Goal: Information Seeking & Learning: Check status

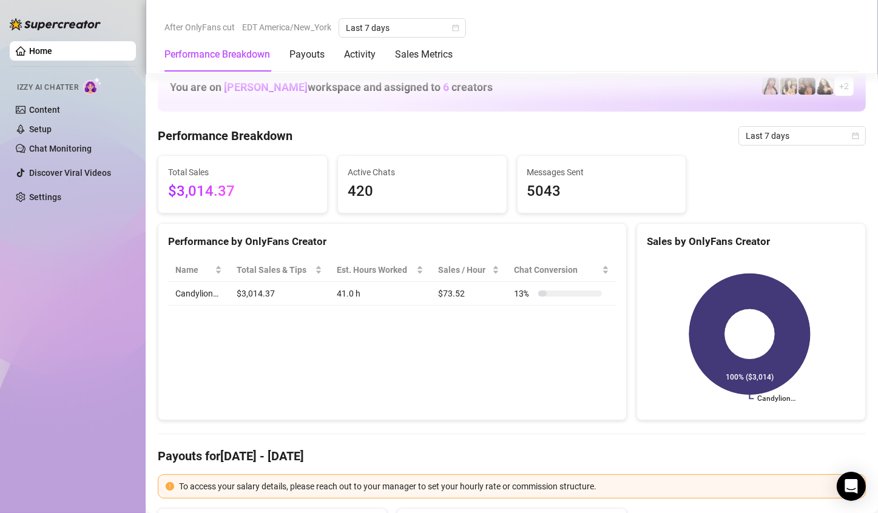
scroll to position [648, 0]
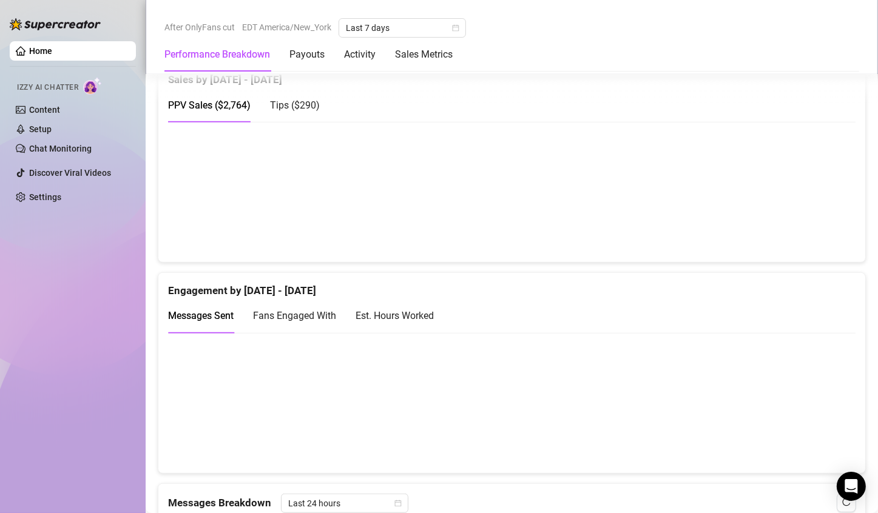
scroll to position [680, 0]
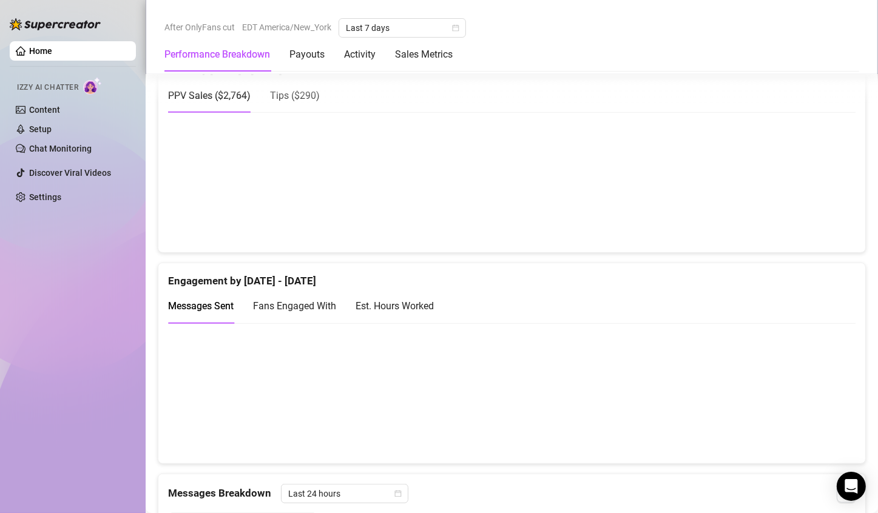
drag, startPoint x: 814, startPoint y: 215, endPoint x: 825, endPoint y: 115, distance: 101.3
click at [823, 121] on canvas at bounding box center [507, 181] width 678 height 121
drag, startPoint x: 798, startPoint y: 228, endPoint x: 639, endPoint y: 193, distance: 162.7
click at [785, 212] on canvas at bounding box center [507, 181] width 678 height 121
click at [631, 198] on canvas at bounding box center [507, 181] width 678 height 121
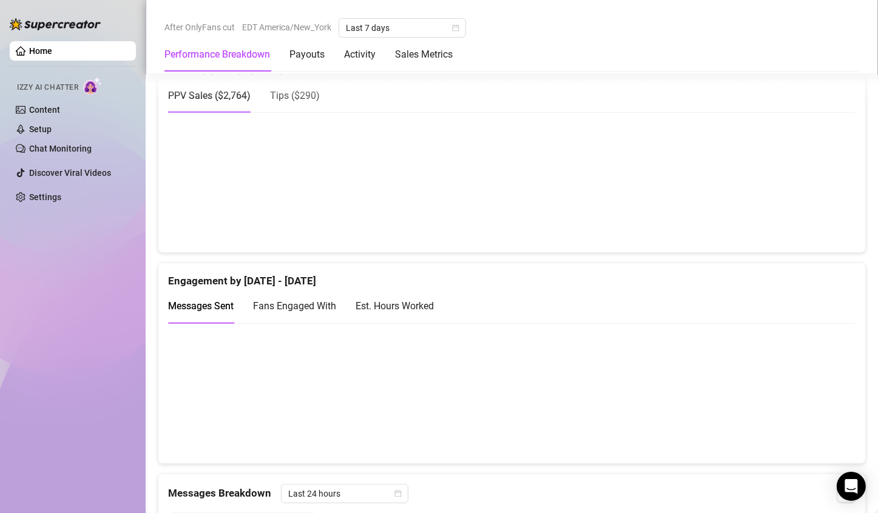
drag, startPoint x: 566, startPoint y: 199, endPoint x: 594, endPoint y: 194, distance: 28.9
click at [570, 197] on canvas at bounding box center [507, 181] width 678 height 121
drag, startPoint x: 655, startPoint y: 189, endPoint x: 655, endPoint y: 177, distance: 11.5
click at [655, 187] on canvas at bounding box center [507, 181] width 678 height 121
click at [640, 183] on canvas at bounding box center [507, 181] width 678 height 121
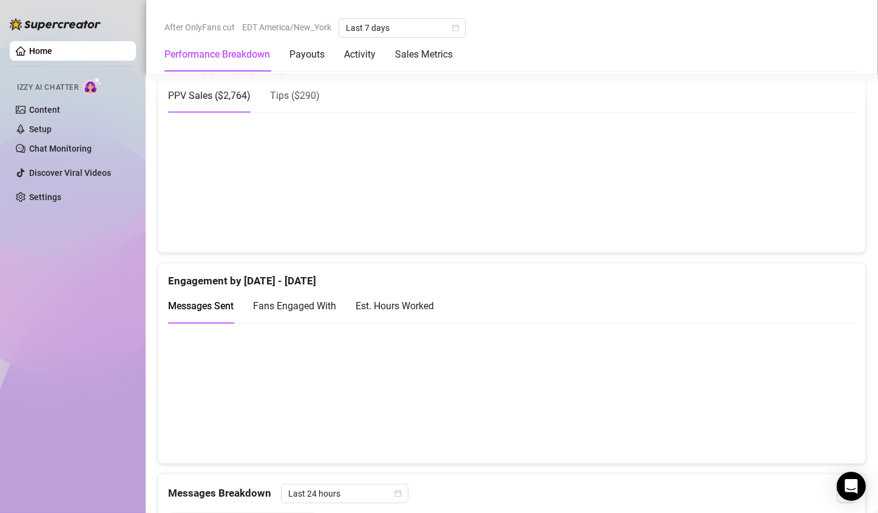
click at [805, 200] on canvas at bounding box center [507, 181] width 678 height 121
click at [806, 209] on canvas at bounding box center [507, 181] width 678 height 121
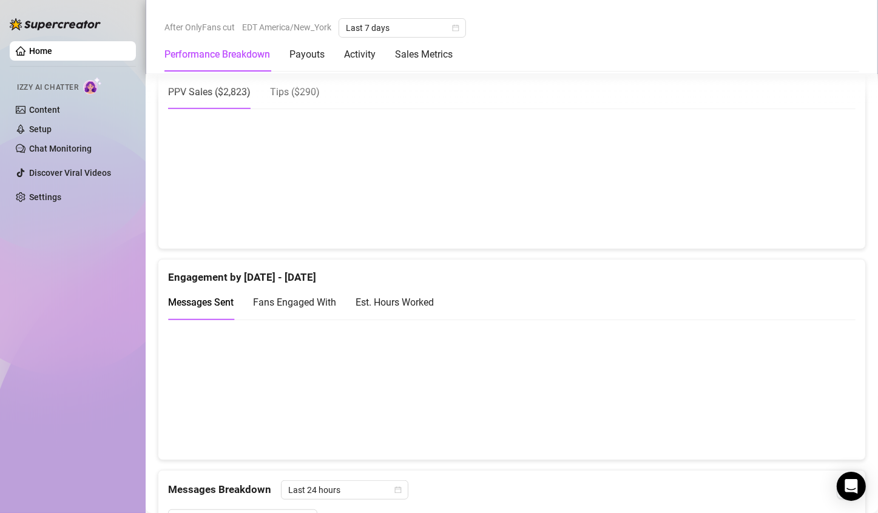
scroll to position [681, 0]
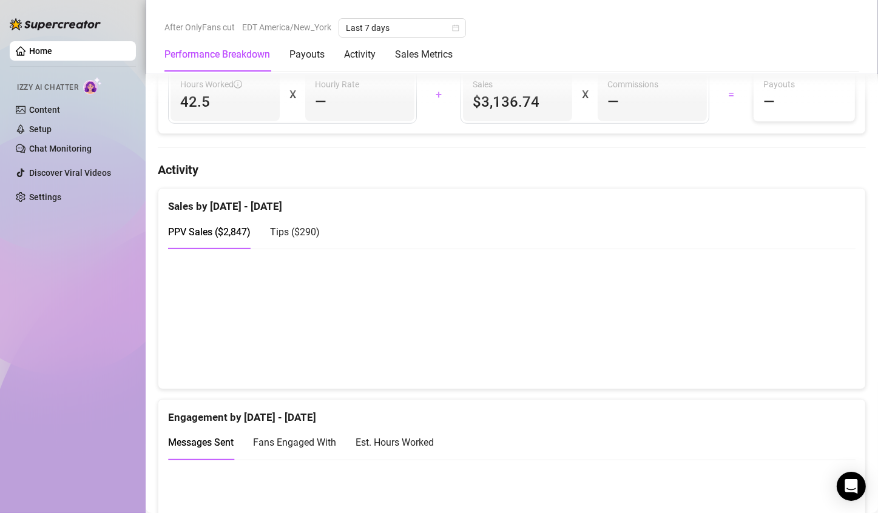
scroll to position [542, 0]
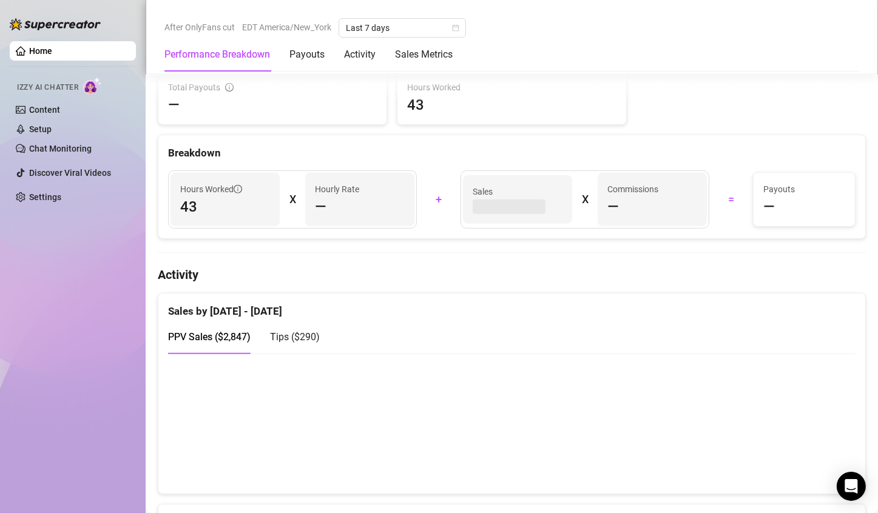
scroll to position [449, 0]
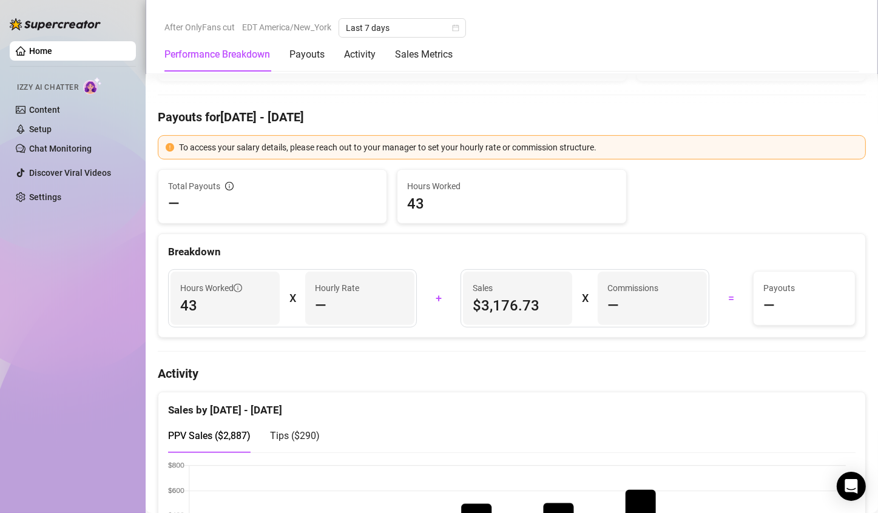
scroll to position [501, 0]
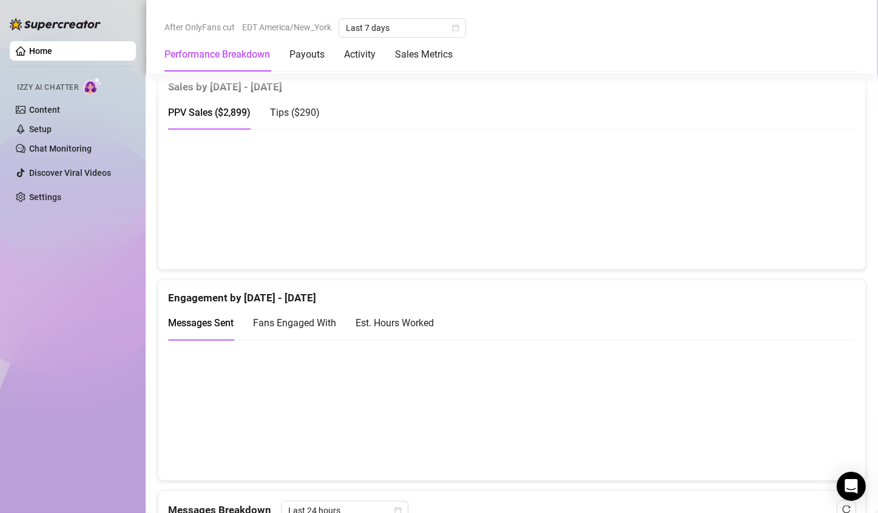
scroll to position [678, 0]
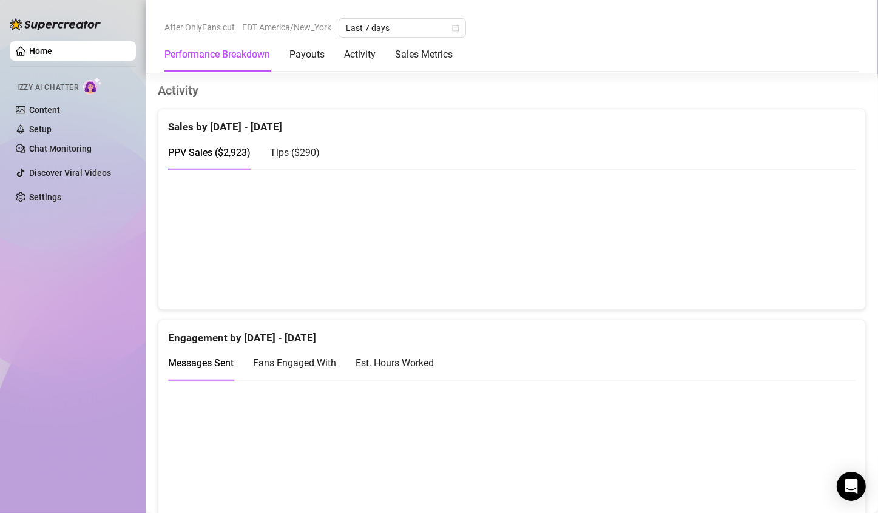
scroll to position [641, 0]
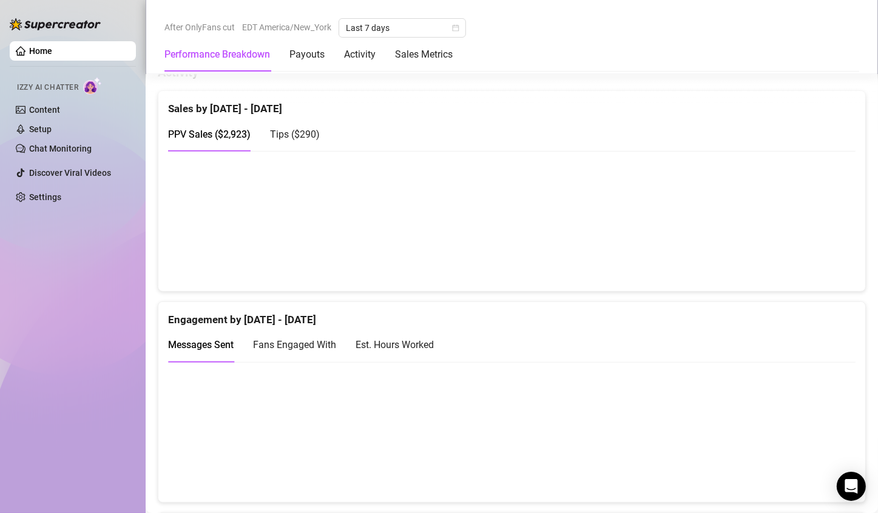
click at [387, 12] on div "After OnlyFans cut EDT America/New_York Last 7 days Performance Breakdown Payou…" at bounding box center [512, 37] width 732 height 74
click at [388, 26] on span "Last 7 days" at bounding box center [402, 28] width 113 height 18
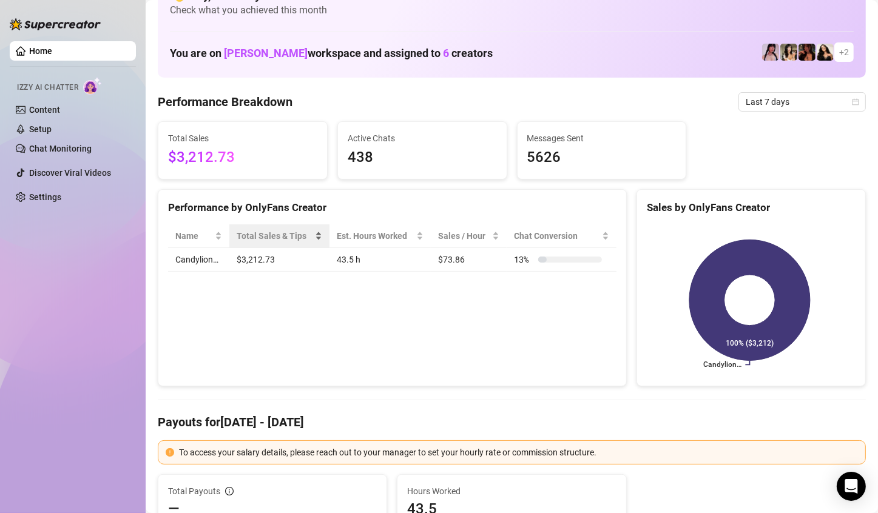
scroll to position [329, 0]
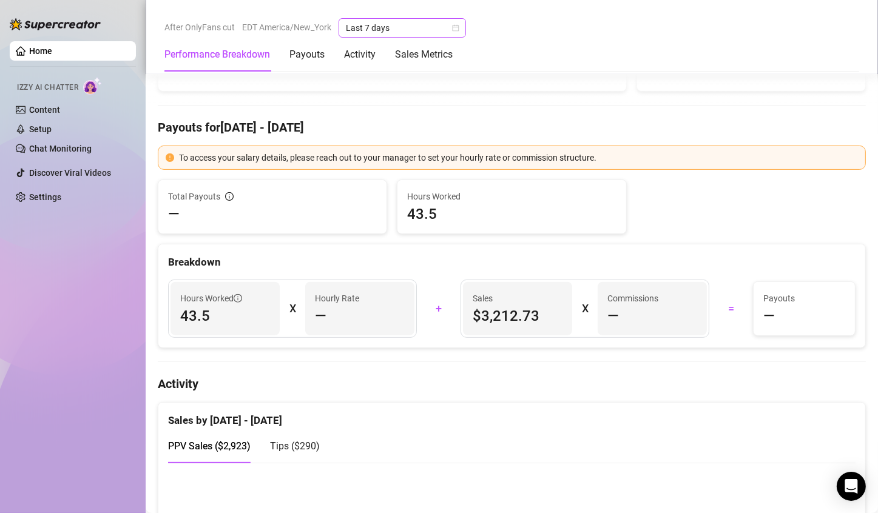
click at [395, 23] on span "Last 7 days" at bounding box center [402, 28] width 113 height 18
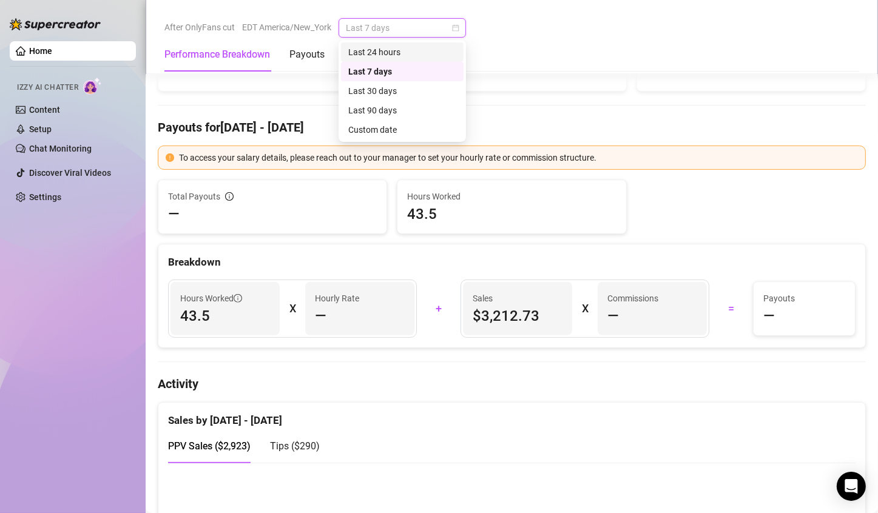
click at [409, 49] on div "Last 24 hours" at bounding box center [402, 52] width 108 height 13
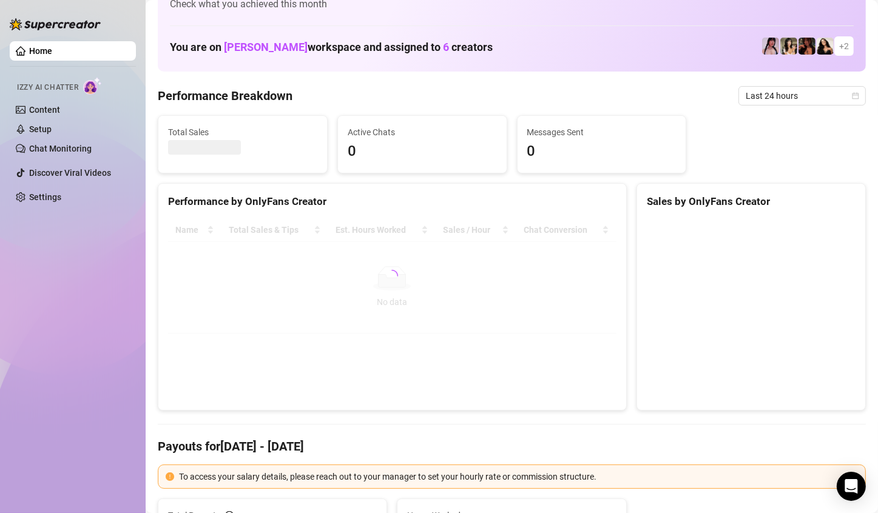
scroll to position [0, 0]
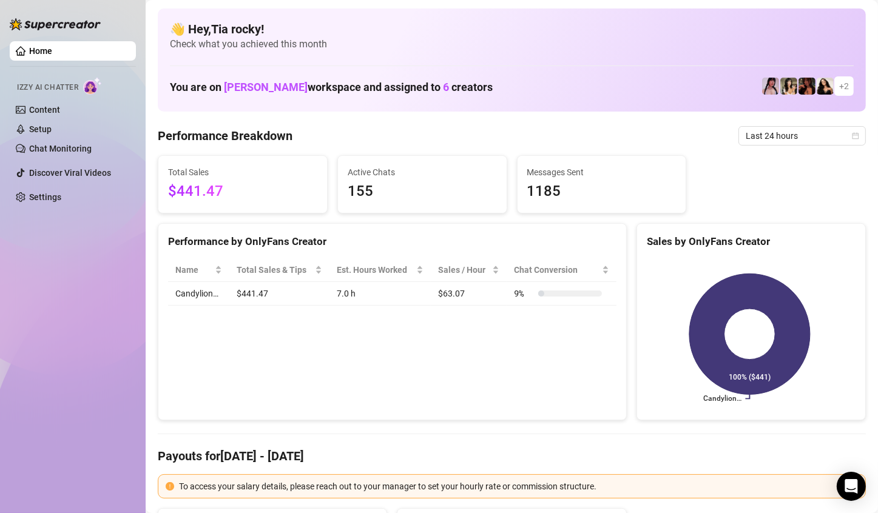
click at [518, 206] on div "Messages Sent 1185" at bounding box center [602, 184] width 169 height 57
drag, startPoint x: 515, startPoint y: 206, endPoint x: 562, endPoint y: 199, distance: 48.4
click at [562, 199] on div "Messages Sent 1185" at bounding box center [602, 184] width 169 height 57
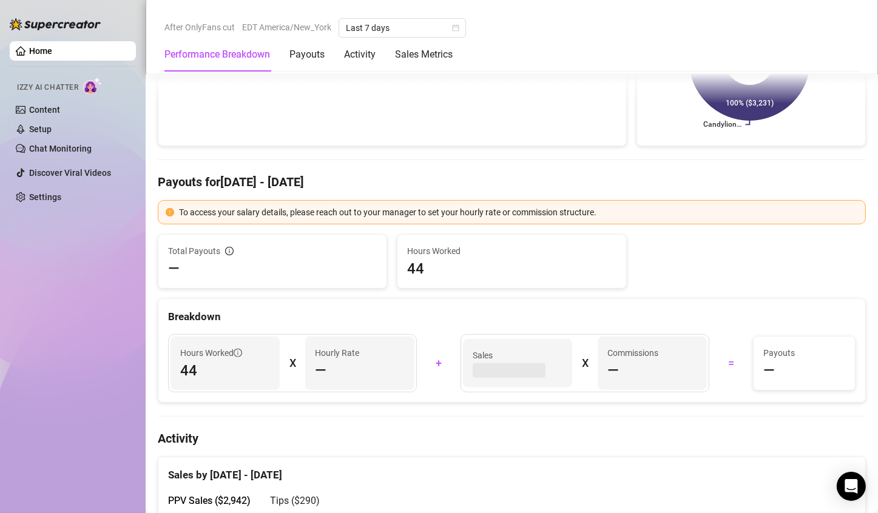
scroll to position [632, 0]
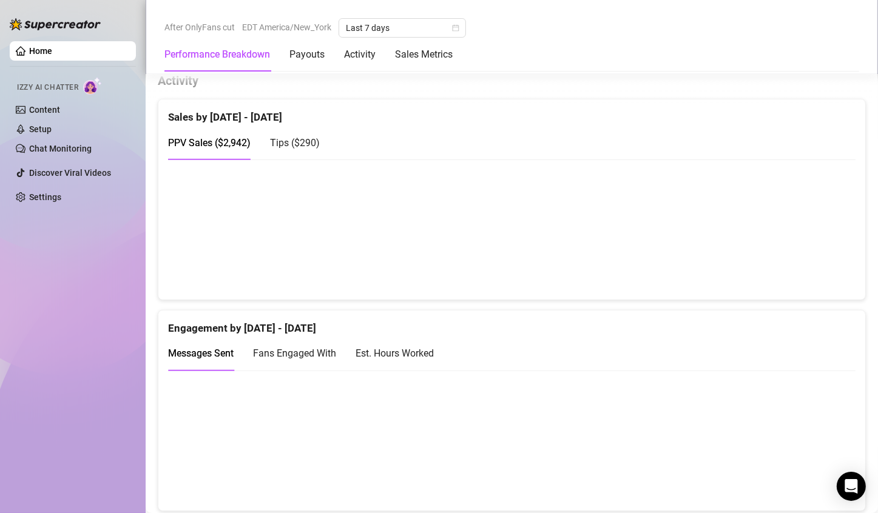
click at [789, 173] on canvas at bounding box center [507, 229] width 678 height 121
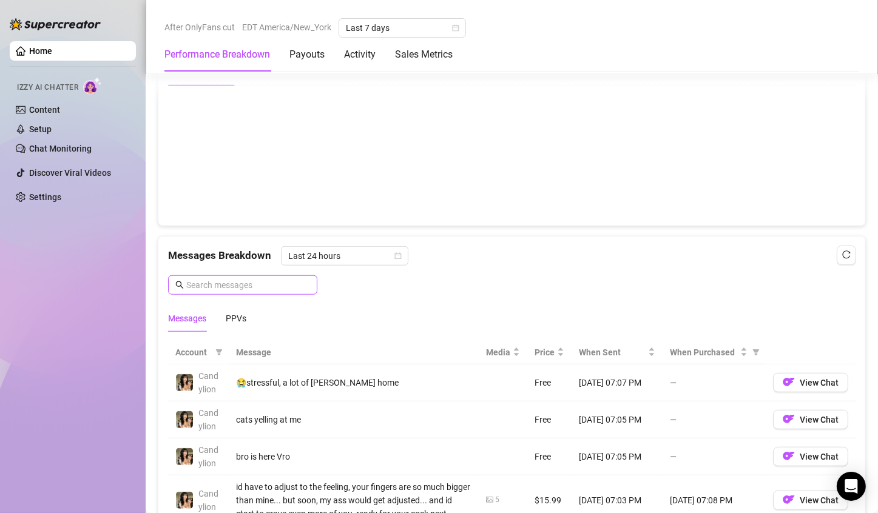
scroll to position [974, 0]
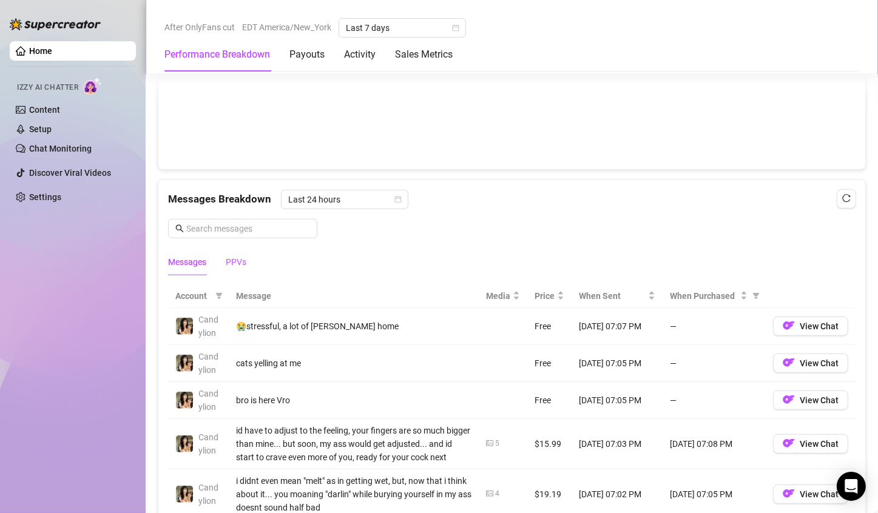
click at [237, 262] on div "PPVs" at bounding box center [236, 261] width 21 height 13
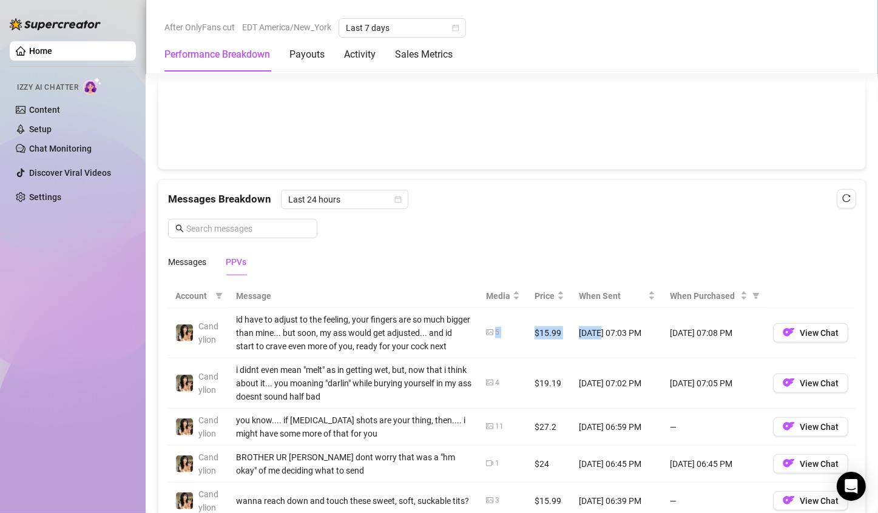
drag, startPoint x: 487, startPoint y: 331, endPoint x: 583, endPoint y: 345, distance: 96.2
click at [583, 345] on tr "Candylion id have to adjust to the feeling, your fingers are so much bigger tha…" at bounding box center [511, 333] width 687 height 50
click at [547, 369] on td "$19.19" at bounding box center [549, 384] width 44 height 50
drag, startPoint x: 547, startPoint y: 369, endPoint x: 690, endPoint y: 381, distance: 143.1
click at [690, 381] on tr "Candylion i didnt even mean "melt" as in getting wet, but, now that i think abo…" at bounding box center [511, 384] width 687 height 50
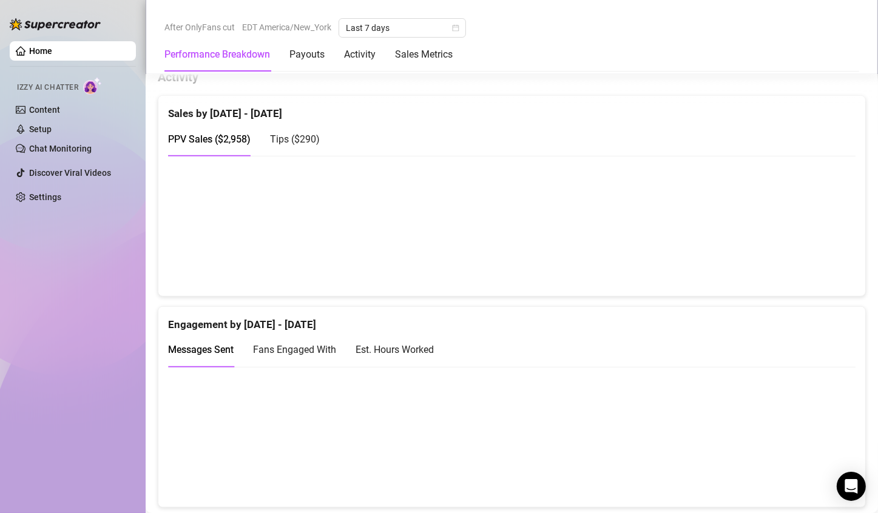
scroll to position [636, 0]
drag, startPoint x: 793, startPoint y: 260, endPoint x: 792, endPoint y: 243, distance: 17.0
click at [792, 243] on canvas at bounding box center [507, 225] width 678 height 121
drag, startPoint x: 803, startPoint y: 272, endPoint x: 792, endPoint y: 101, distance: 170.8
click at [795, 200] on canvas at bounding box center [507, 225] width 678 height 121
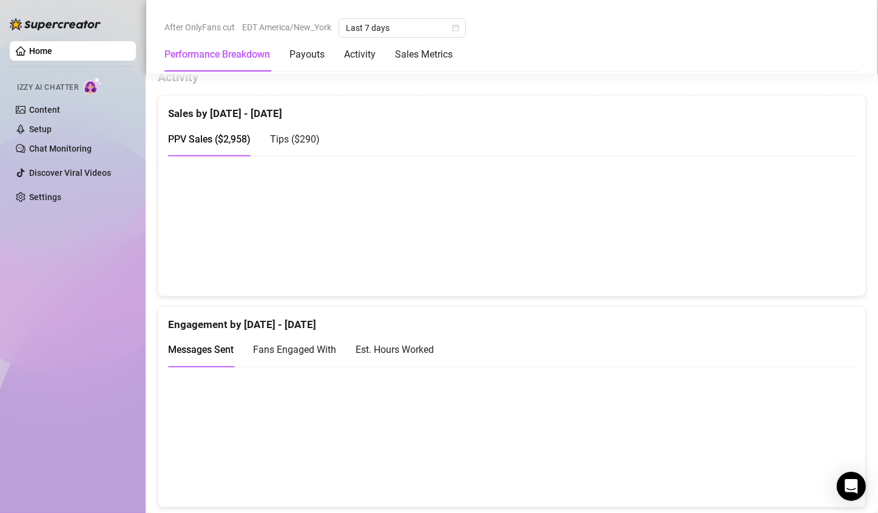
click at [792, 238] on canvas at bounding box center [507, 225] width 678 height 121
drag, startPoint x: 797, startPoint y: 211, endPoint x: 762, endPoint y: 175, distance: 50.6
click at [799, 215] on canvas at bounding box center [507, 225] width 678 height 121
click at [635, 226] on canvas at bounding box center [507, 225] width 678 height 121
click at [530, 245] on canvas at bounding box center [507, 225] width 678 height 121
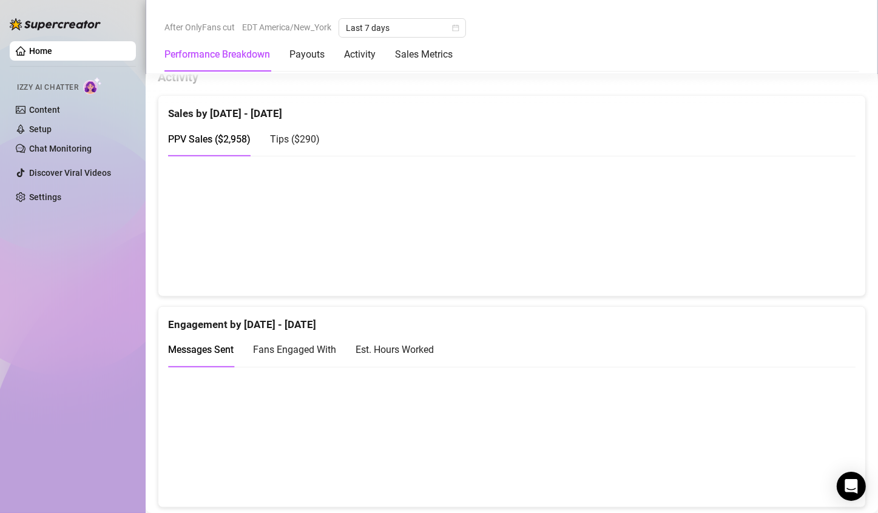
click at [559, 246] on canvas at bounding box center [507, 225] width 678 height 121
drag, startPoint x: 641, startPoint y: 245, endPoint x: 650, endPoint y: 238, distance: 11.7
click at [646, 243] on canvas at bounding box center [507, 225] width 678 height 121
click at [549, 238] on canvas at bounding box center [507, 225] width 678 height 121
drag, startPoint x: 450, startPoint y: 218, endPoint x: 469, endPoint y: 226, distance: 20.6
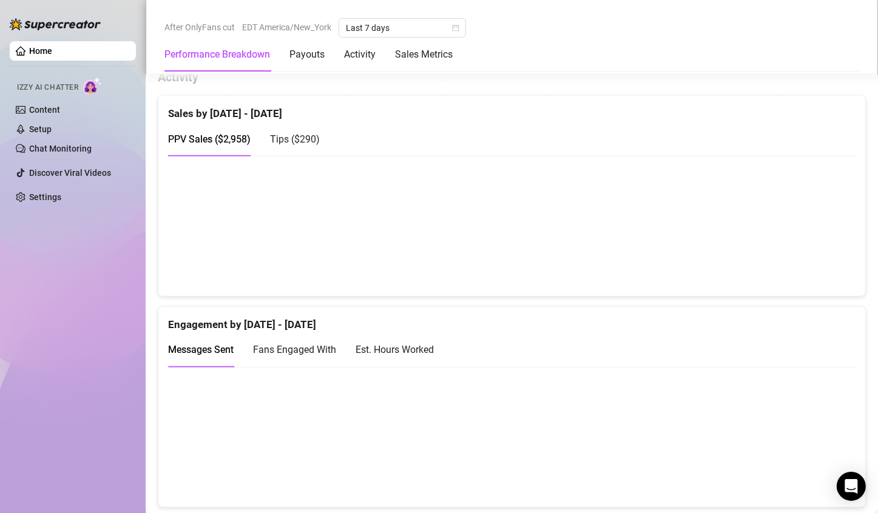
click at [461, 219] on canvas at bounding box center [507, 225] width 678 height 121
click at [473, 229] on canvas at bounding box center [507, 225] width 678 height 121
drag, startPoint x: 829, startPoint y: 238, endPoint x: 816, endPoint y: 228, distance: 16.9
click at [817, 228] on canvas at bounding box center [507, 225] width 678 height 121
drag, startPoint x: 465, startPoint y: 206, endPoint x: 470, endPoint y: 214, distance: 9.6
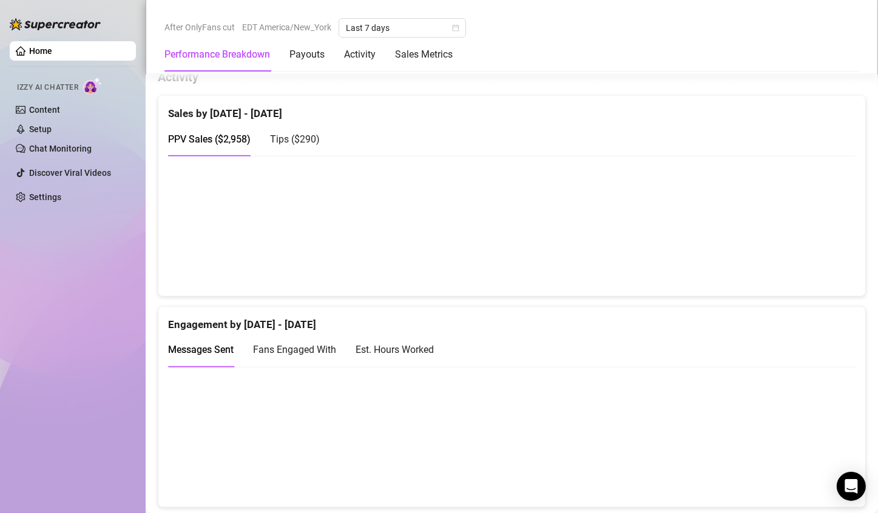
click at [469, 211] on canvas at bounding box center [507, 225] width 678 height 121
click at [573, 230] on canvas at bounding box center [507, 225] width 678 height 121
click at [633, 225] on canvas at bounding box center [507, 225] width 678 height 121
drag, startPoint x: 805, startPoint y: 251, endPoint x: 791, endPoint y: 249, distance: 14.7
click at [792, 249] on canvas at bounding box center [507, 225] width 678 height 121
